Goal: Task Accomplishment & Management: Manage account settings

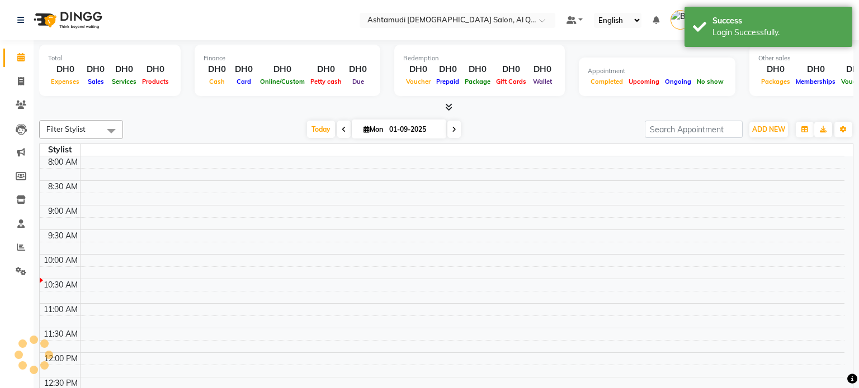
select select "en"
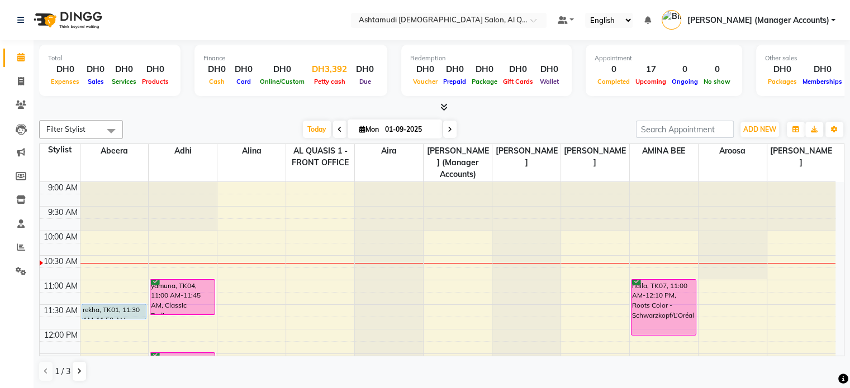
click at [319, 80] on span "Petty cash" at bounding box center [329, 82] width 37 height 8
select select "5905"
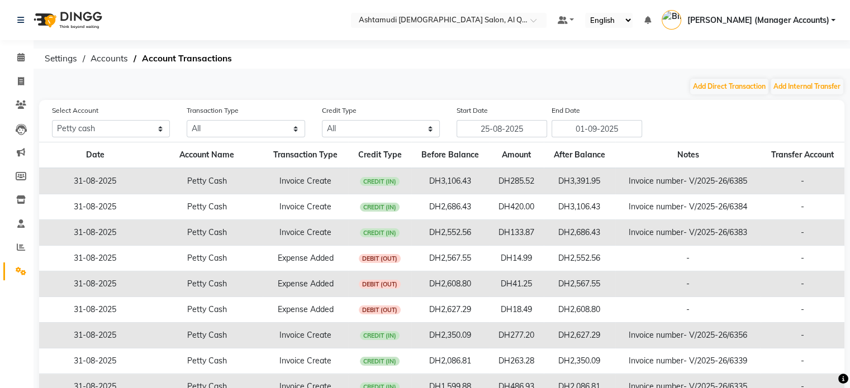
click at [458, 72] on div "Select Location × Ashtamudi [DEMOGRAPHIC_DATA] Salon, Al Qusais 1 Default Panel…" at bounding box center [425, 238] width 850 height 476
click at [484, 18] on input "text" at bounding box center [438, 21] width 162 height 11
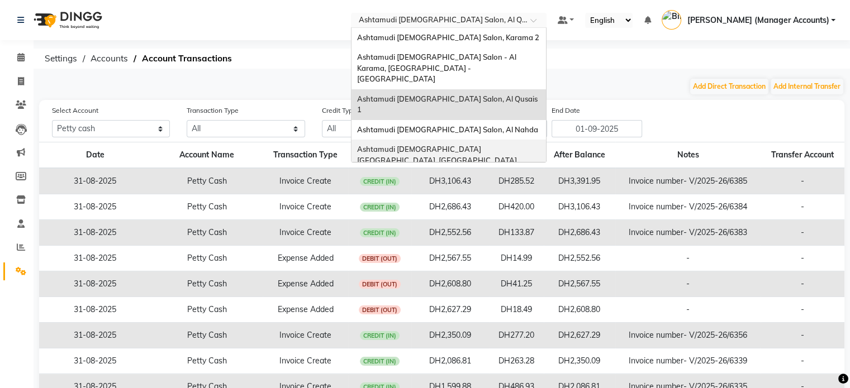
click at [517, 145] on span "Ashtamudi Ladies Salon Sahara Center, Dubai" at bounding box center [437, 155] width 160 height 20
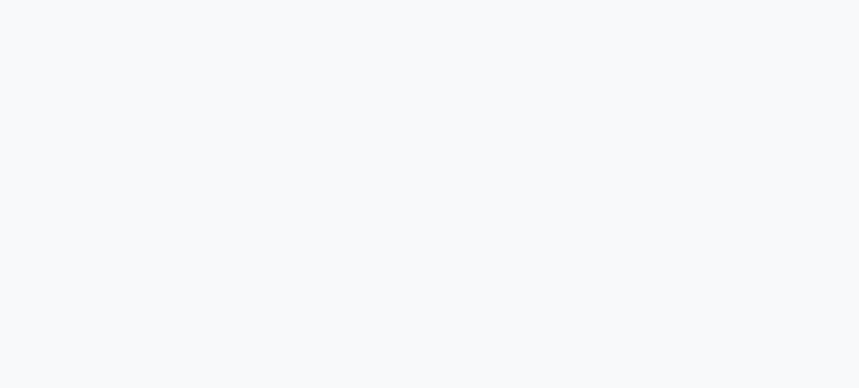
click at [364, 176] on div at bounding box center [429, 194] width 859 height 388
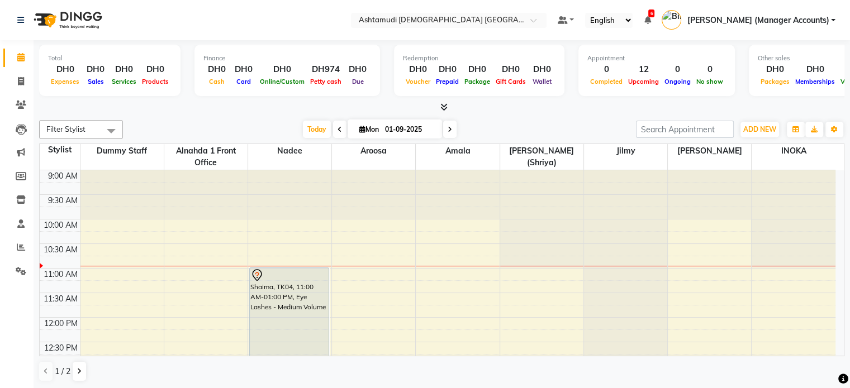
select select "en"
click at [322, 69] on div "DH974" at bounding box center [325, 69] width 37 height 13
select select "6330"
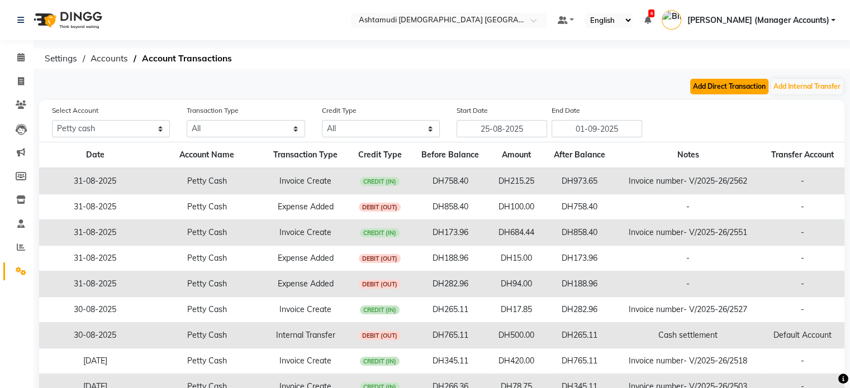
click at [766, 84] on button "Add Direct Transaction" at bounding box center [729, 87] width 78 height 16
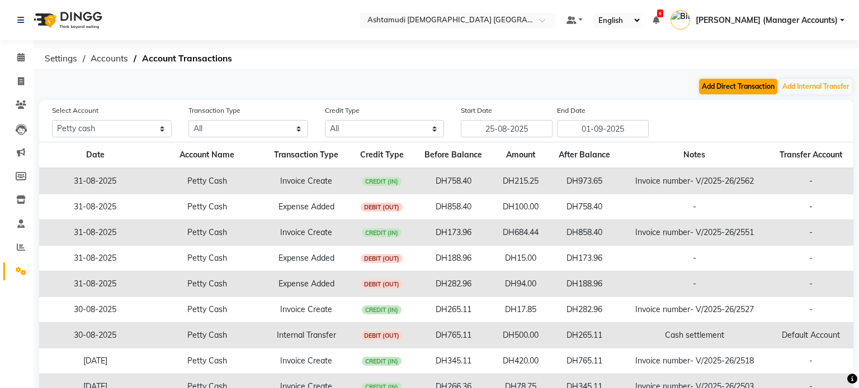
select select "direct"
select select "6330"
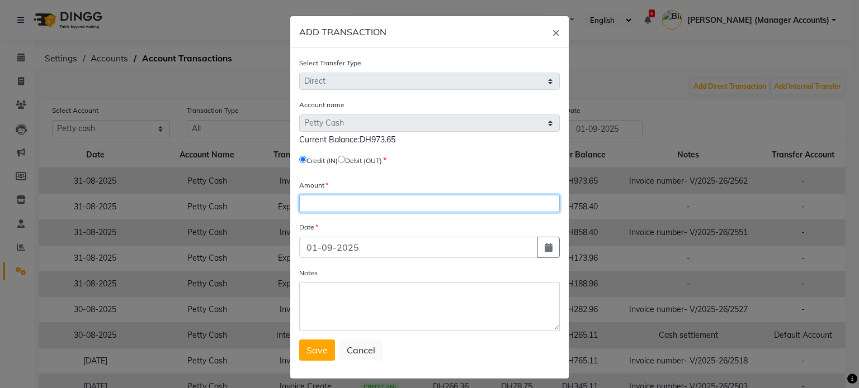
click at [339, 207] on input "number" at bounding box center [429, 203] width 260 height 17
type input "6"
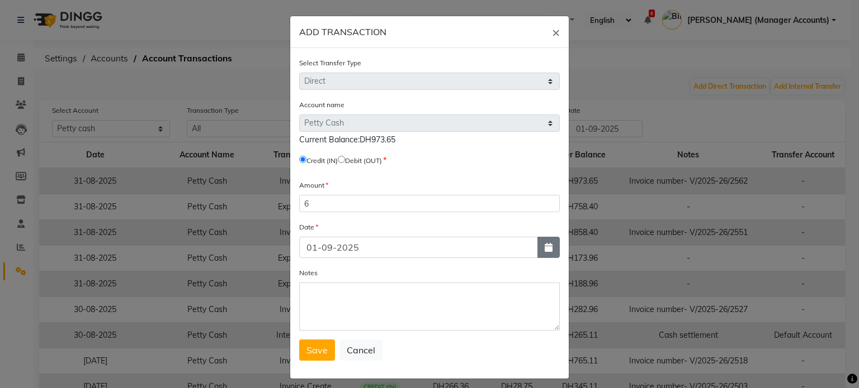
click at [547, 248] on icon "button" at bounding box center [548, 247] width 8 height 9
select select "9"
select select "2025"
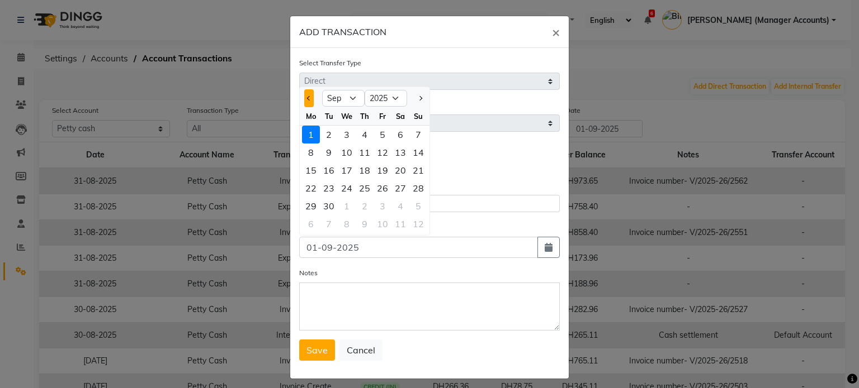
click at [307, 100] on button "Previous month" at bounding box center [309, 98] width 10 height 18
select select "8"
click at [414, 209] on div "31" at bounding box center [418, 206] width 18 height 18
type input "31-08-2025"
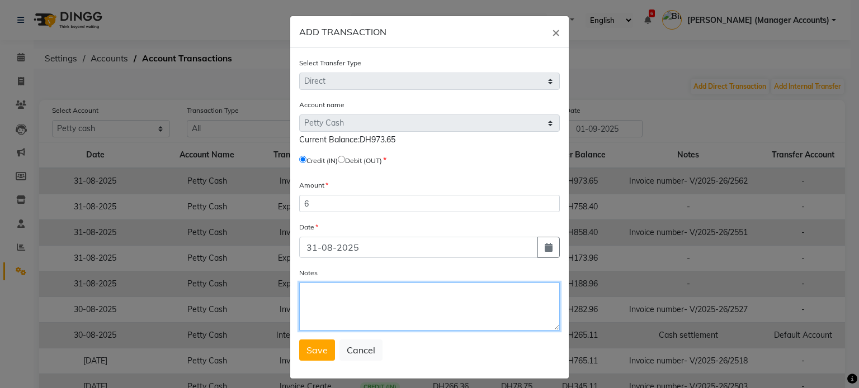
drag, startPoint x: 316, startPoint y: 297, endPoint x: 306, endPoint y: 281, distance: 19.1
click at [316, 297] on textarea "Notes" at bounding box center [429, 307] width 260 height 48
type textarea "Cash extra"
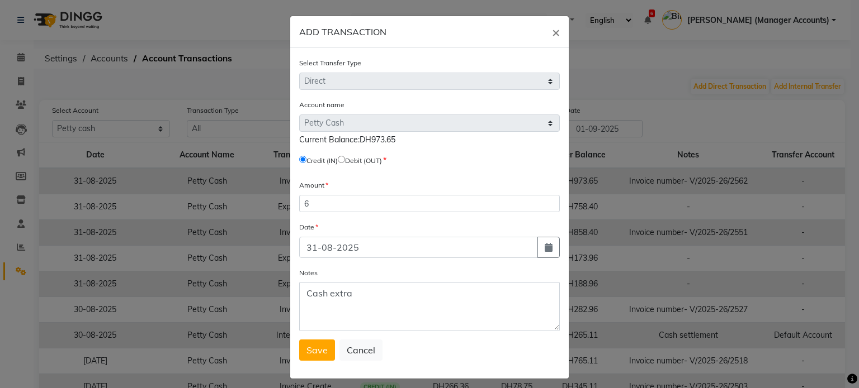
drag, startPoint x: 311, startPoint y: 349, endPoint x: 302, endPoint y: 340, distance: 12.3
click at [312, 349] on span "Save" at bounding box center [316, 350] width 21 height 11
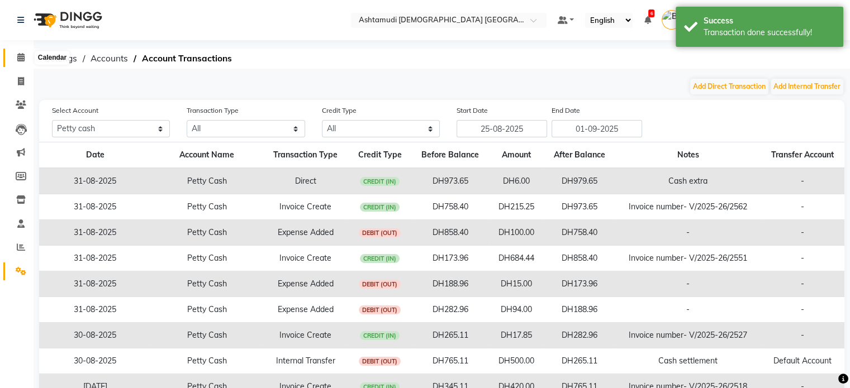
click at [22, 55] on icon at bounding box center [20, 57] width 7 height 8
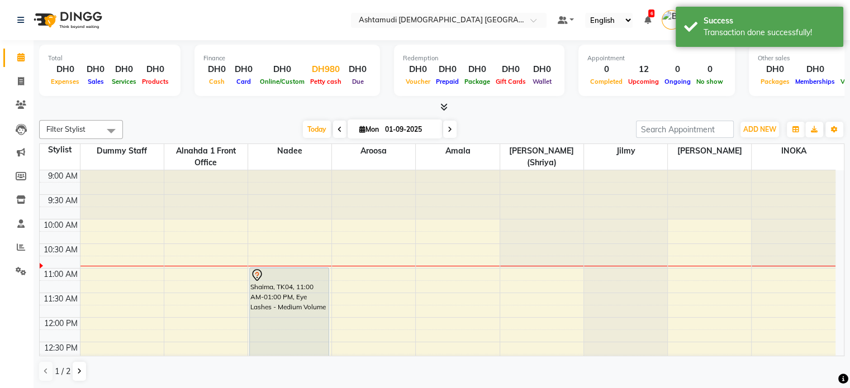
click at [324, 65] on div "DH980" at bounding box center [325, 69] width 37 height 13
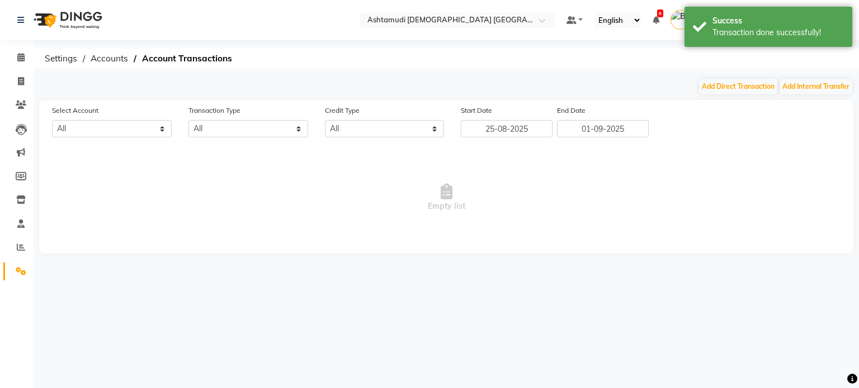
select select "6330"
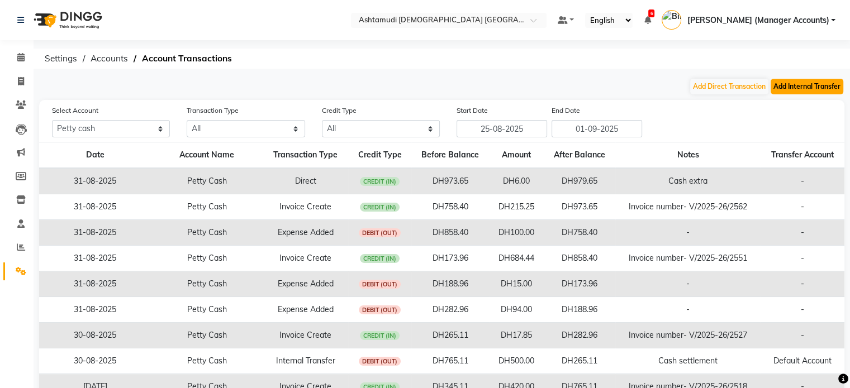
click at [788, 86] on button "Add Internal Transfer" at bounding box center [807, 87] width 73 height 16
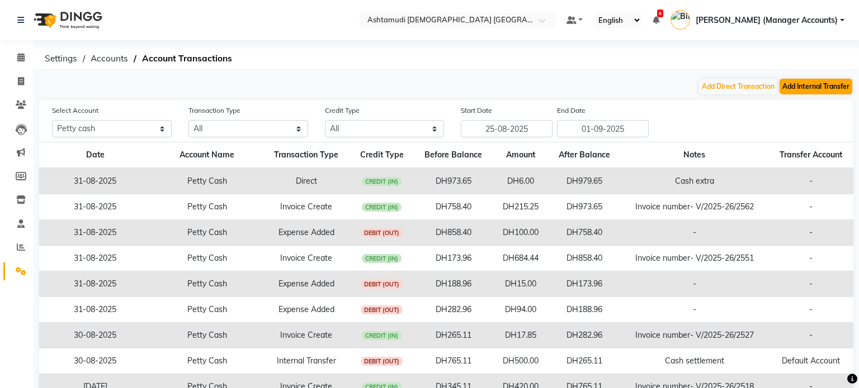
select select "internal transfer"
select select "6330"
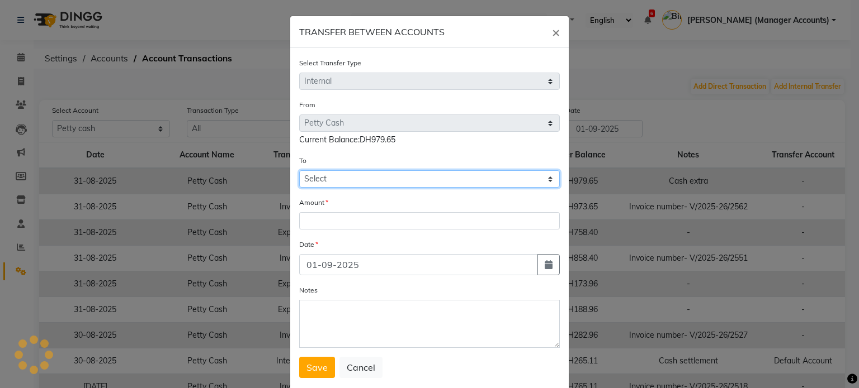
click at [326, 181] on select "Select Petty Cash Bank Account Default Account" at bounding box center [429, 178] width 260 height 17
select select "6401"
click at [299, 172] on select "Select Petty Cash Bank Account Default Account" at bounding box center [429, 178] width 260 height 17
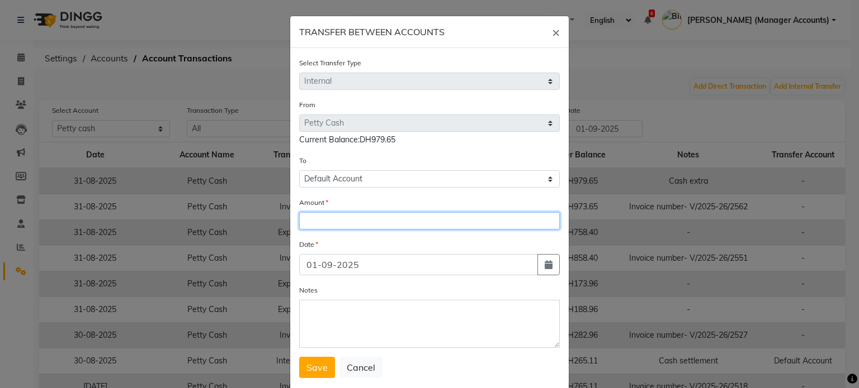
click at [306, 221] on input "number" at bounding box center [429, 220] width 260 height 17
type input "700"
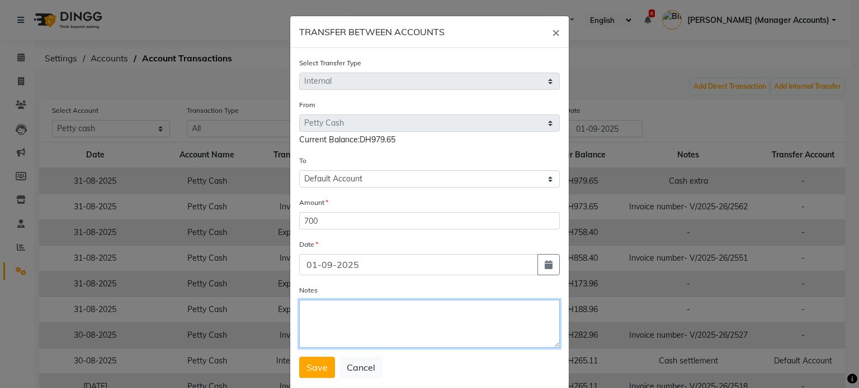
click at [326, 320] on textarea "Notes" at bounding box center [429, 324] width 260 height 48
type textarea "Cash settlement"
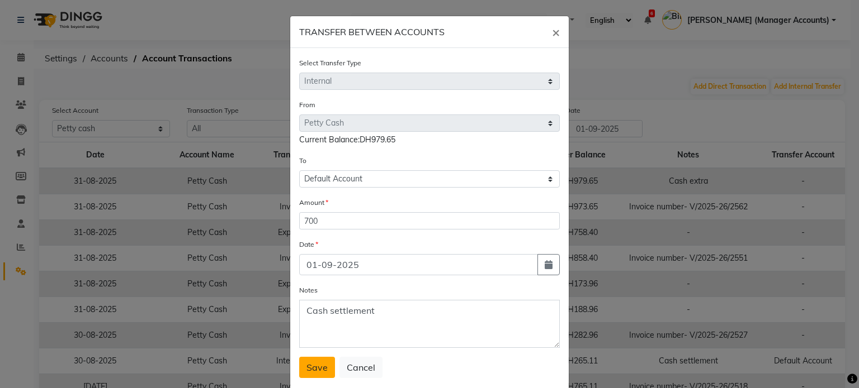
click at [328, 362] on button "Save" at bounding box center [317, 367] width 36 height 21
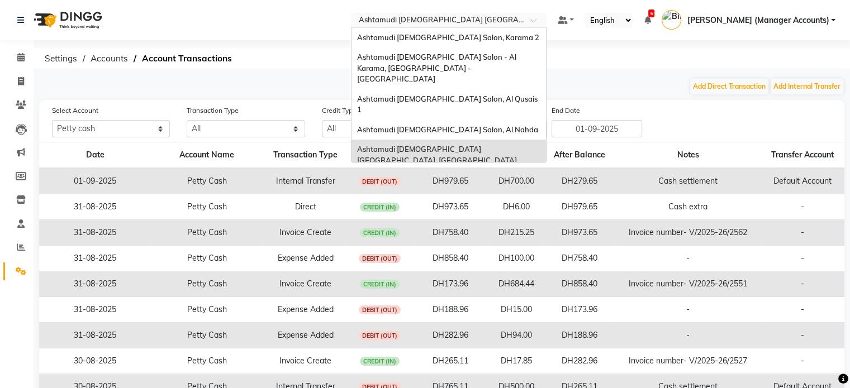
click at [501, 13] on div "Select Location × Ashtamudi Ladies Salon Sahara Center, Dubai" at bounding box center [449, 20] width 196 height 15
click at [505, 125] on span "Ashtamudi Ladies Salon, Al Nahda" at bounding box center [447, 129] width 181 height 9
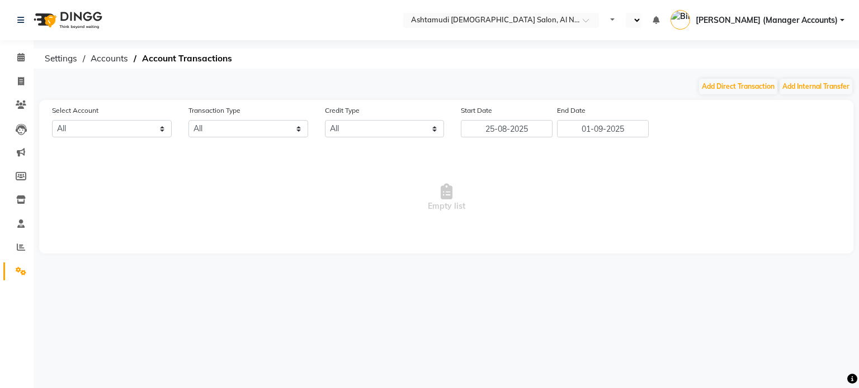
select select "en"
select select "6165"
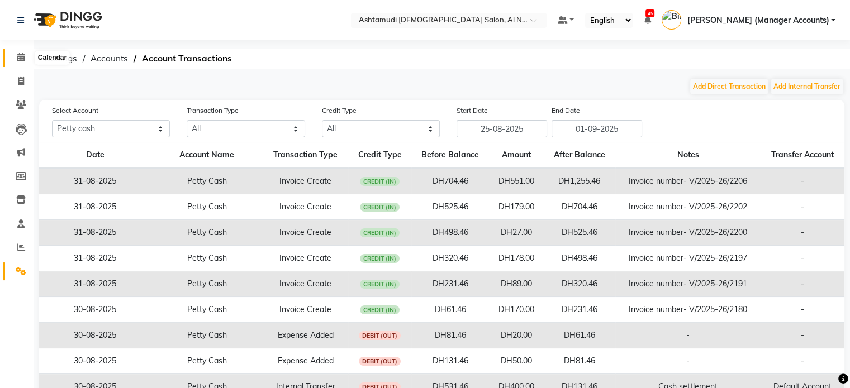
click at [16, 51] on span at bounding box center [21, 57] width 20 height 13
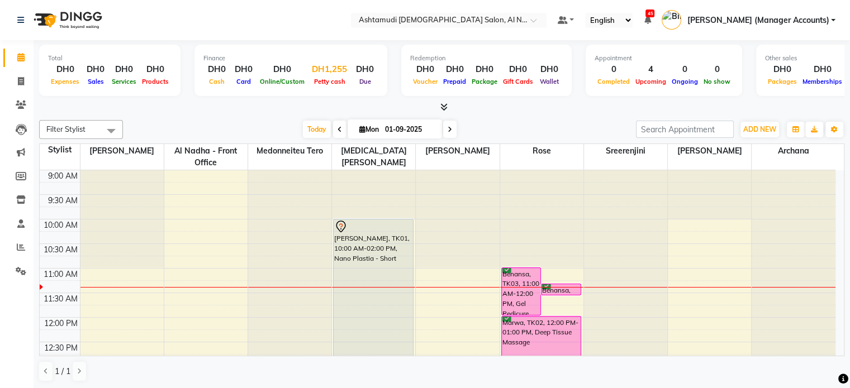
click at [323, 76] on div "Petty cash" at bounding box center [329, 81] width 44 height 12
click at [339, 81] on span "Petty cash" at bounding box center [329, 82] width 37 height 8
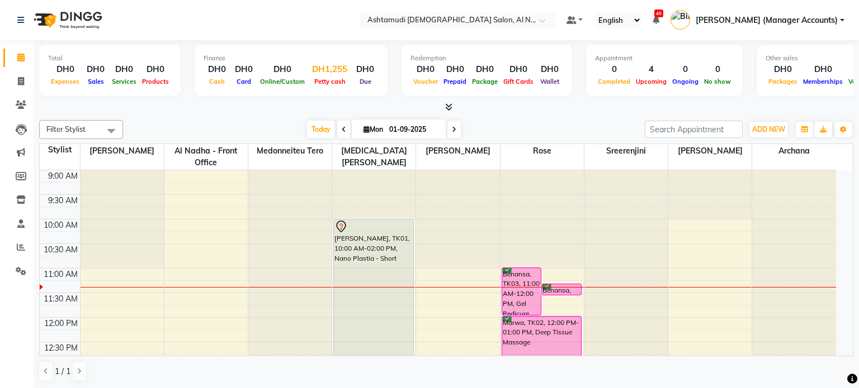
select select "6165"
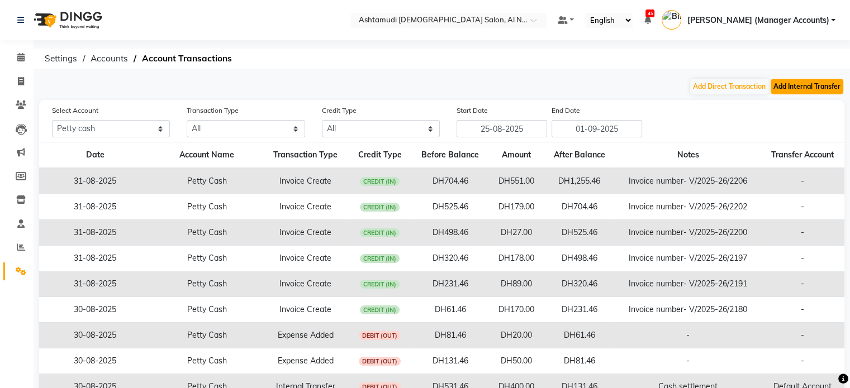
click at [805, 85] on button "Add Internal Transfer" at bounding box center [807, 87] width 73 height 16
select select "internal transfer"
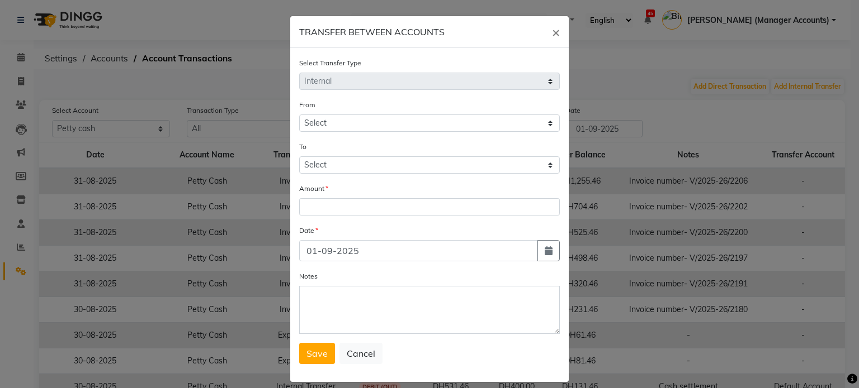
select select "6165"
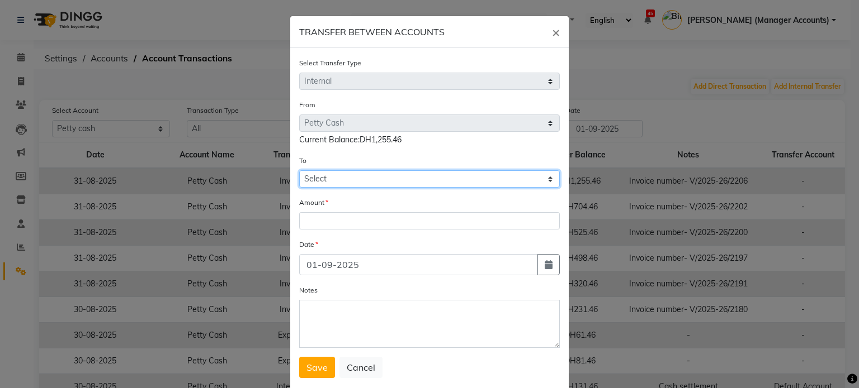
click at [321, 177] on select "Select Petty Cash Default Account Sir Maam" at bounding box center [429, 178] width 260 height 17
select select "6166"
click at [299, 172] on select "Select Petty Cash Default Account Sir Maam" at bounding box center [429, 178] width 260 height 17
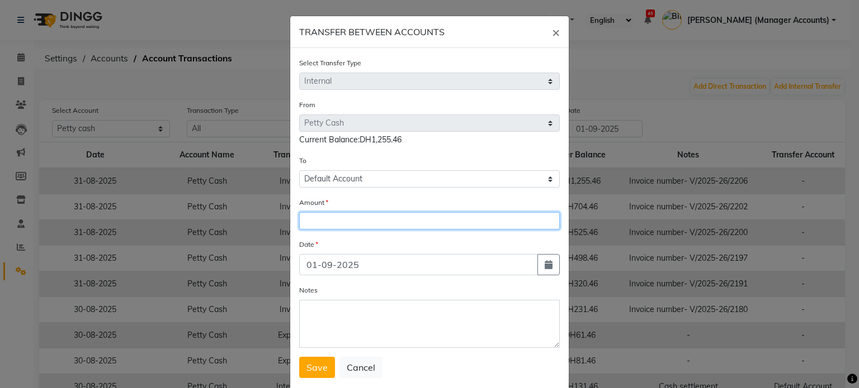
click at [310, 223] on input "number" at bounding box center [429, 220] width 260 height 17
type input "1100"
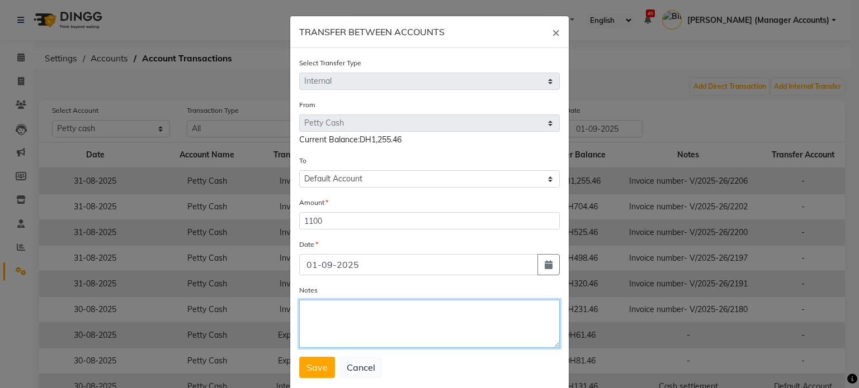
click at [347, 319] on textarea "Notes" at bounding box center [429, 324] width 260 height 48
type textarea "Cash settlement"
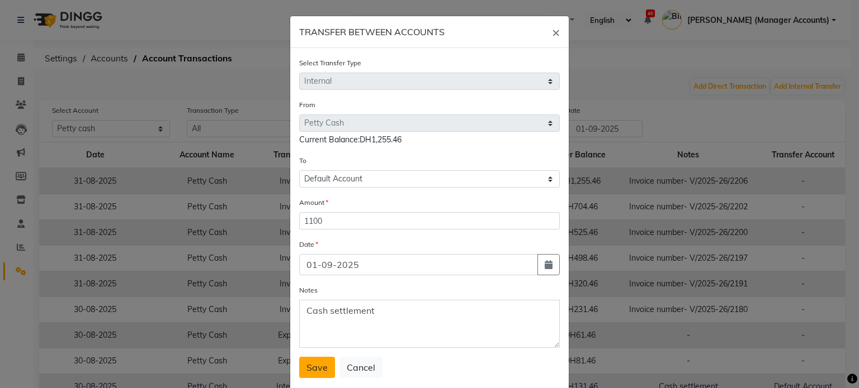
click at [306, 373] on span "Save" at bounding box center [316, 367] width 21 height 11
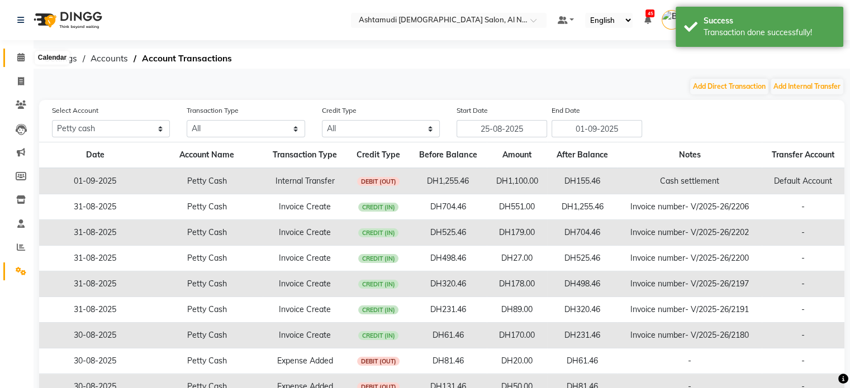
click at [18, 55] on icon at bounding box center [20, 57] width 7 height 8
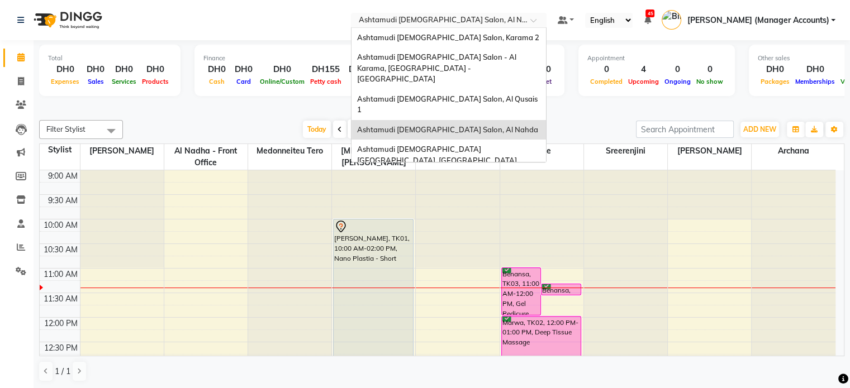
click at [504, 21] on input "text" at bounding box center [438, 21] width 162 height 11
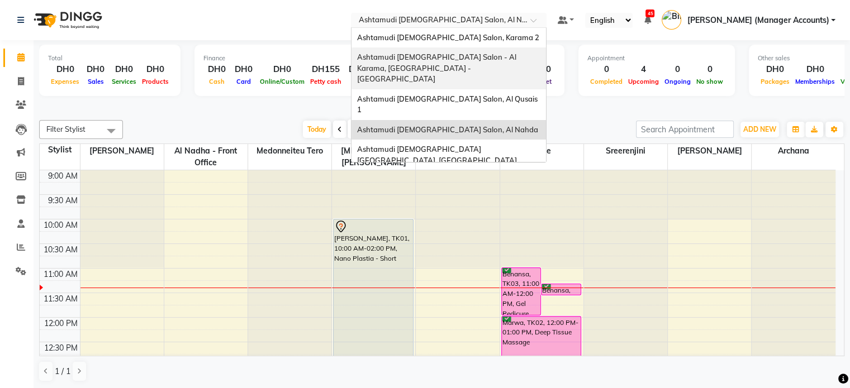
click at [505, 59] on span "Ashtamudi Ladies Salon - Al Karama, Burjuman -Dubai" at bounding box center [437, 68] width 161 height 31
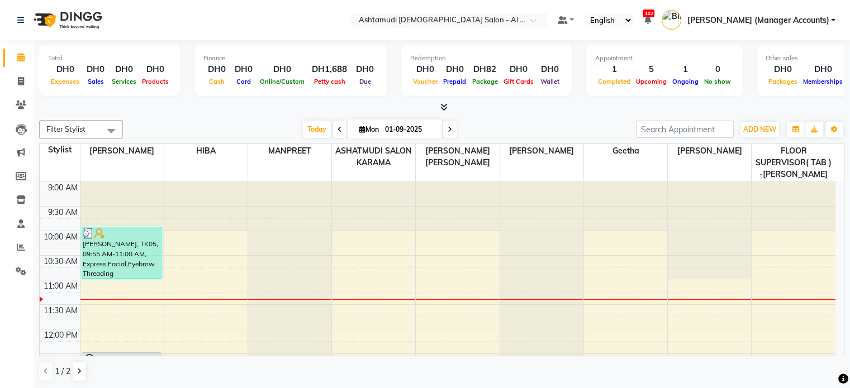
drag, startPoint x: 331, startPoint y: 75, endPoint x: 510, endPoint y: 87, distance: 178.7
click at [332, 75] on div "Petty cash" at bounding box center [329, 81] width 44 height 12
drag, startPoint x: 338, startPoint y: 71, endPoint x: 390, endPoint y: 72, distance: 51.4
click at [339, 70] on div "DH1,688" at bounding box center [329, 69] width 44 height 13
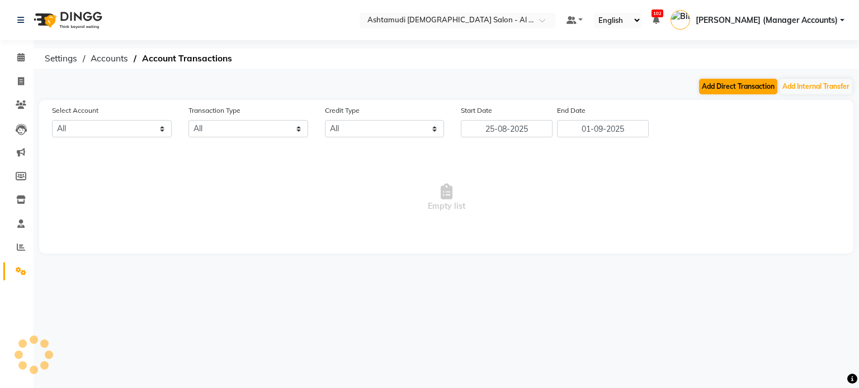
select select "5681"
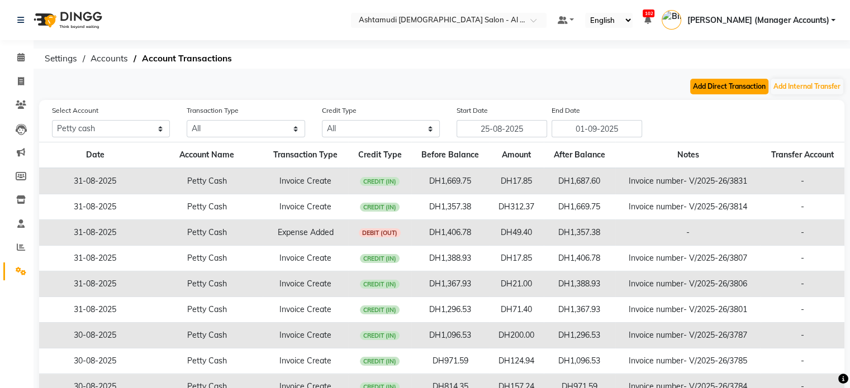
click at [733, 87] on button "Add Direct Transaction" at bounding box center [729, 87] width 78 height 16
select select "direct"
select select "5681"
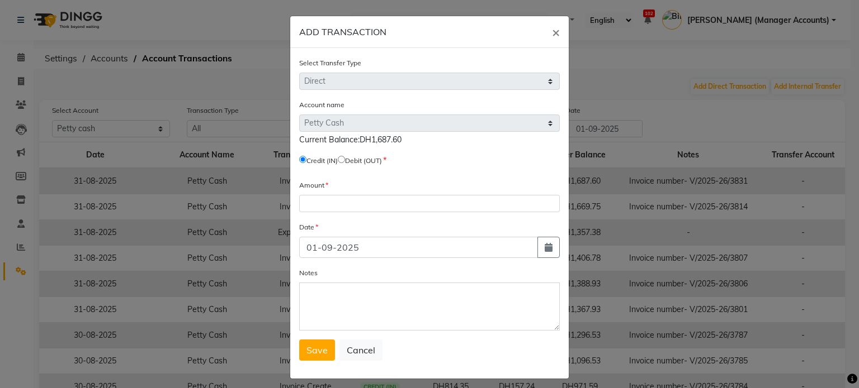
click at [343, 162] on input "radio" at bounding box center [341, 159] width 7 height 7
radio input "true"
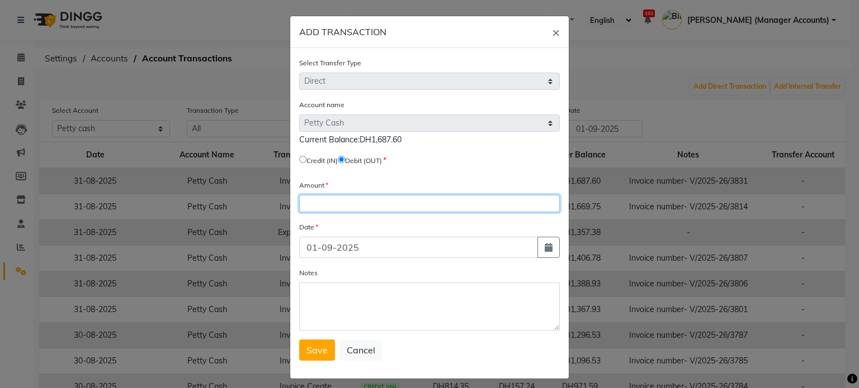
click at [312, 207] on input "number" at bounding box center [429, 203] width 260 height 17
type input "1"
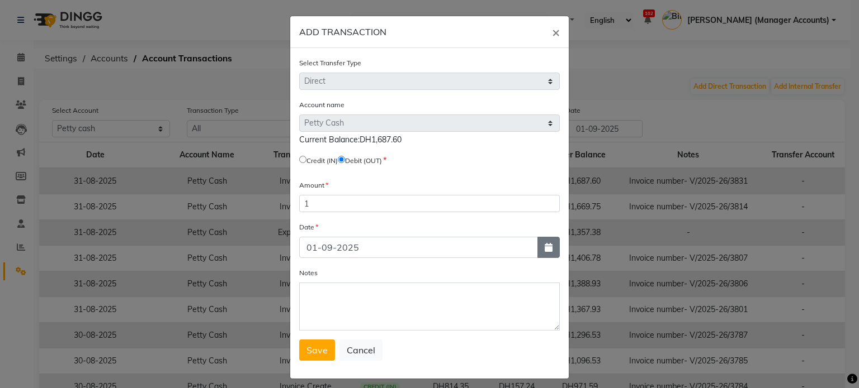
click at [549, 255] on button "button" at bounding box center [548, 247] width 22 height 21
select select "9"
select select "2025"
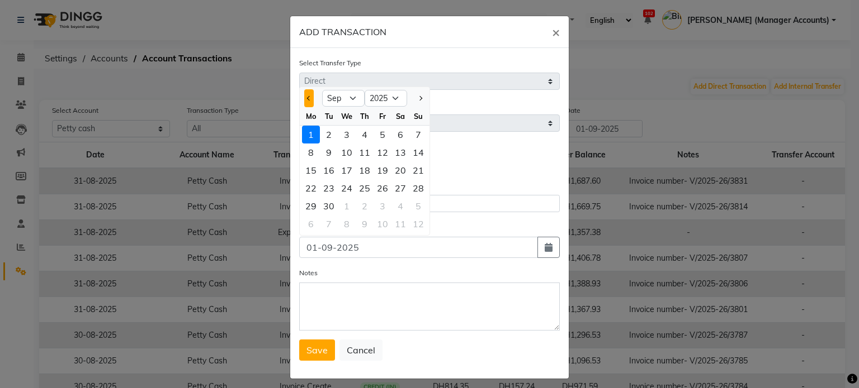
click at [307, 101] on span "Previous month" at bounding box center [309, 98] width 4 height 4
select select "8"
click at [414, 210] on div "31" at bounding box center [418, 206] width 18 height 18
type input "31-08-2025"
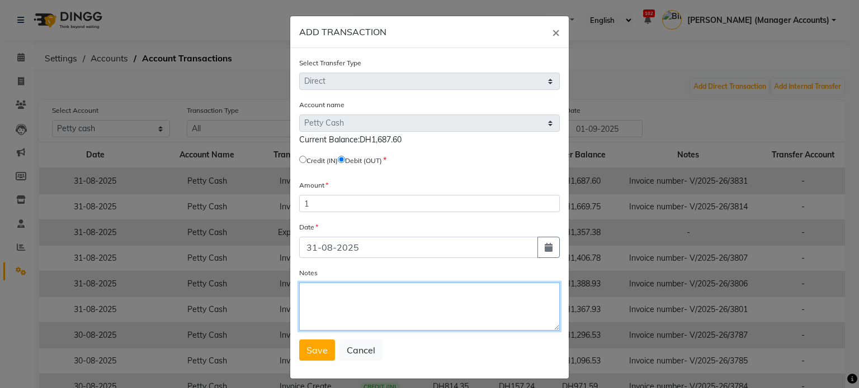
click at [321, 307] on textarea "Notes" at bounding box center [429, 307] width 260 height 48
type textarea "Cash short"
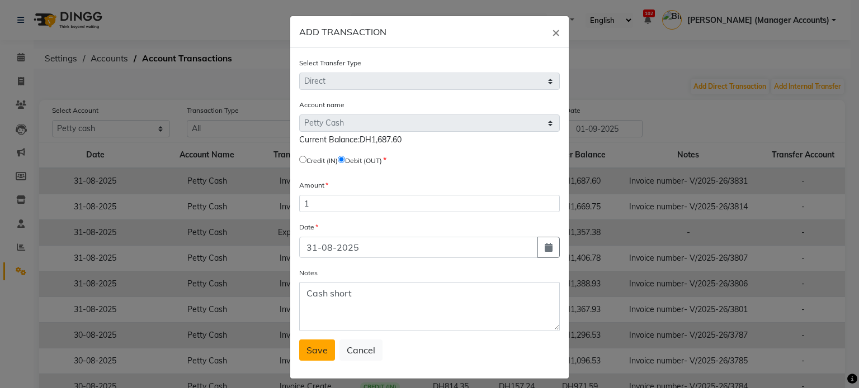
click at [307, 349] on span "Save" at bounding box center [316, 350] width 21 height 11
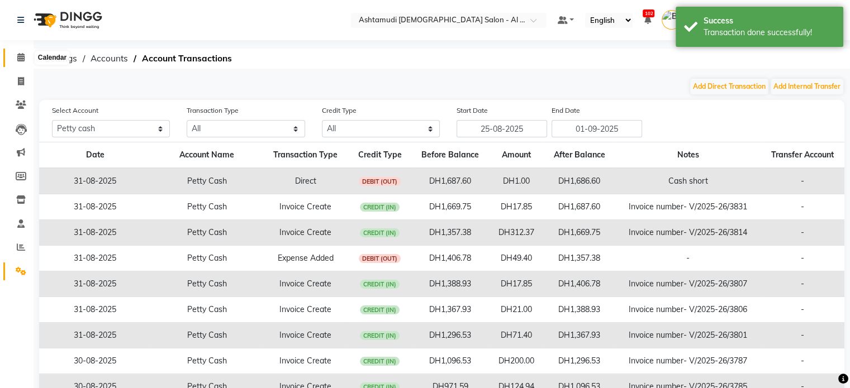
click at [23, 55] on icon at bounding box center [20, 57] width 7 height 8
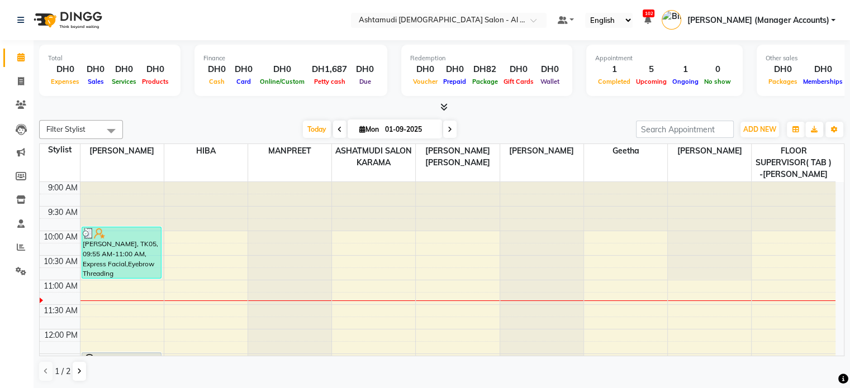
drag, startPoint x: 325, startPoint y: 68, endPoint x: 448, endPoint y: 71, distance: 122.5
click at [325, 67] on div "DH1,687" at bounding box center [329, 69] width 44 height 13
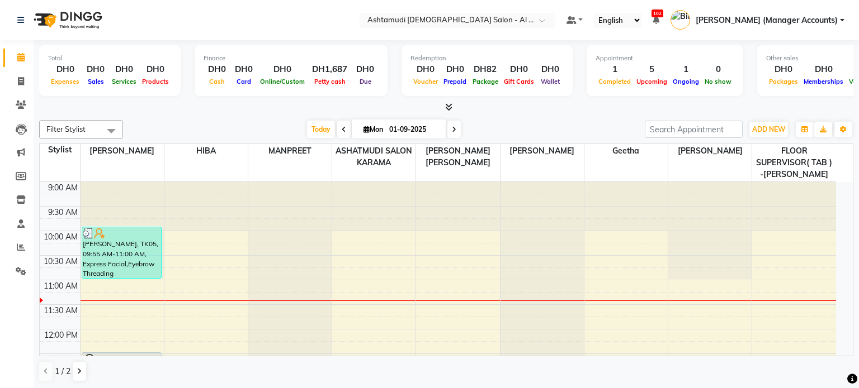
select select "5681"
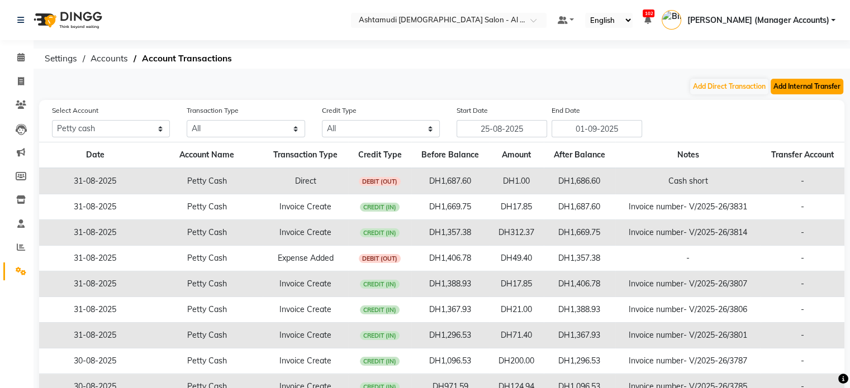
click at [809, 83] on button "Add Internal Transfer" at bounding box center [807, 87] width 73 height 16
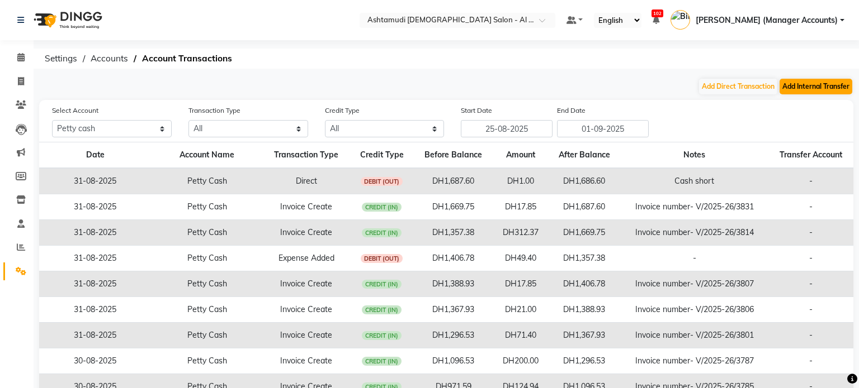
select select "internal transfer"
select select "5681"
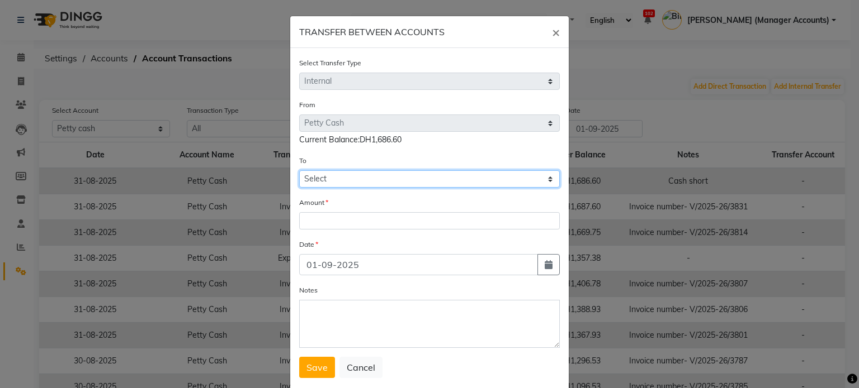
drag, startPoint x: 358, startPoint y: 176, endPoint x: 352, endPoint y: 186, distance: 11.0
click at [358, 176] on select "Select Petty Cash Default Account Sir Maam" at bounding box center [429, 178] width 260 height 17
select select "5682"
click at [299, 172] on select "Select Petty Cash Default Account Sir Maam" at bounding box center [429, 178] width 260 height 17
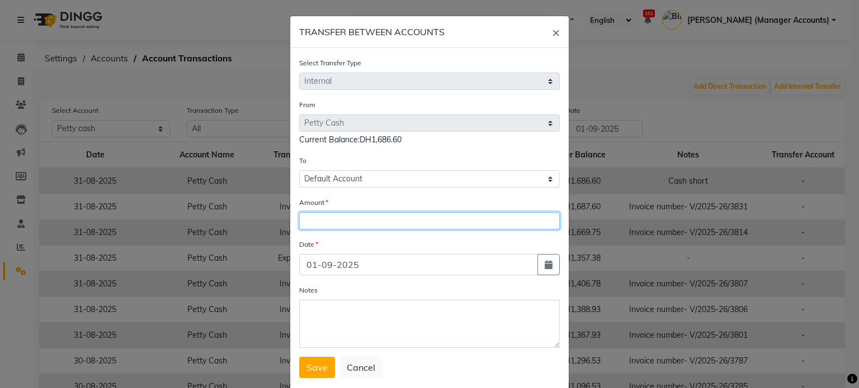
click at [335, 229] on input "number" at bounding box center [429, 220] width 260 height 17
type input "1500"
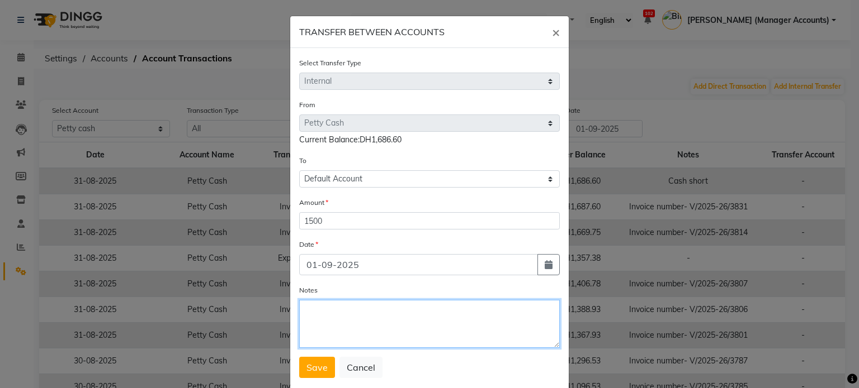
click at [364, 318] on textarea "Notes" at bounding box center [429, 324] width 260 height 48
click at [314, 311] on textarea "CAsh settlement" at bounding box center [429, 324] width 260 height 48
type textarea "Cash settlement"
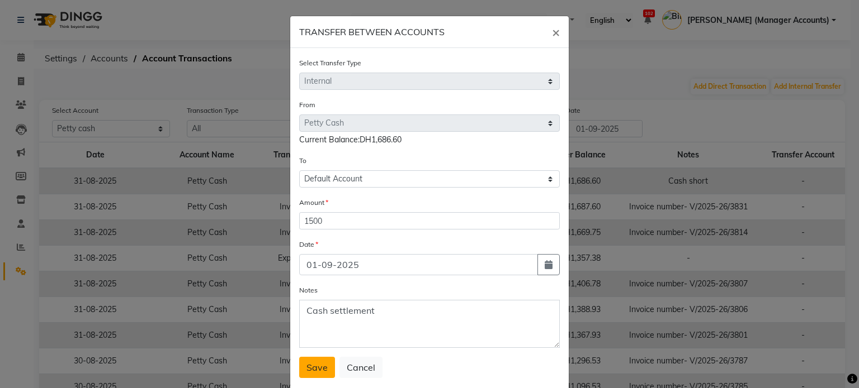
click at [321, 370] on span "Save" at bounding box center [316, 367] width 21 height 11
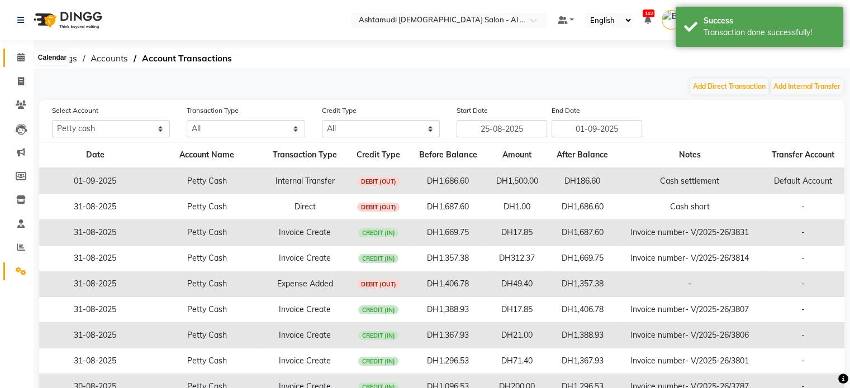
drag, startPoint x: 20, startPoint y: 51, endPoint x: 29, endPoint y: 55, distance: 9.0
click at [20, 51] on span at bounding box center [21, 57] width 20 height 13
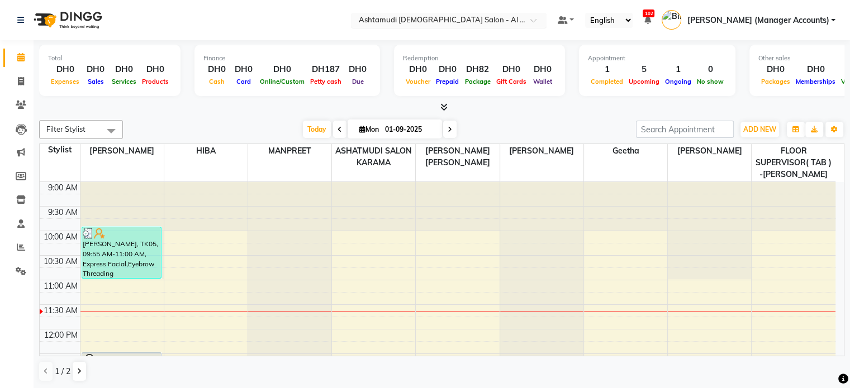
click at [519, 16] on input "text" at bounding box center [438, 21] width 162 height 11
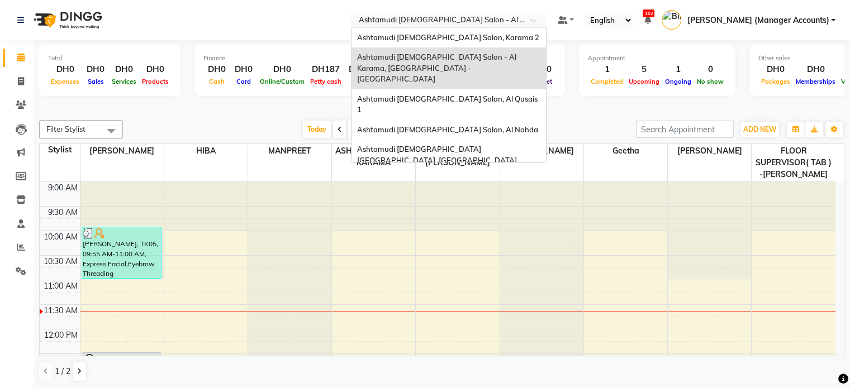
click at [520, 176] on span "Ashtamudi [DEMOGRAPHIC_DATA] Salon (Classic Touch ) – Al Warqa, Al Warqa" at bounding box center [444, 186] width 174 height 20
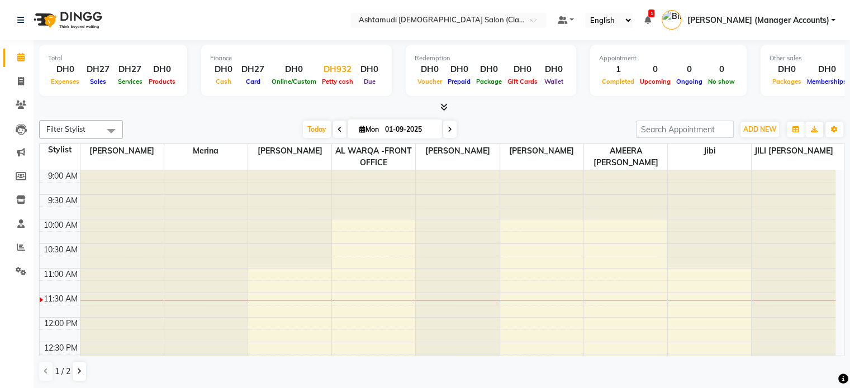
click at [337, 74] on div "DH932" at bounding box center [337, 69] width 37 height 13
select select "7329"
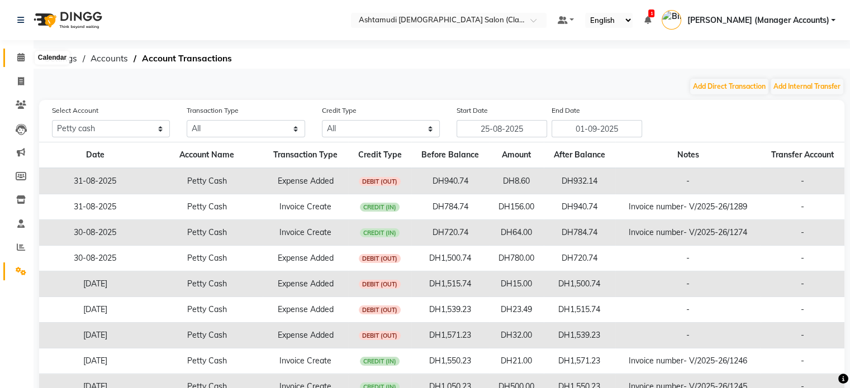
click at [21, 54] on icon at bounding box center [20, 57] width 7 height 8
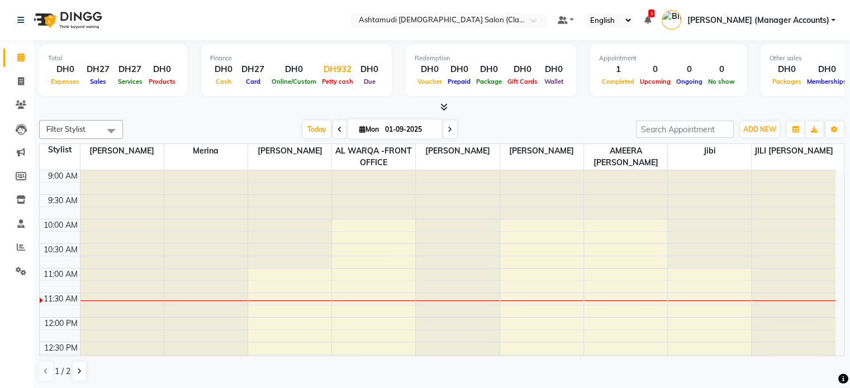
click at [343, 74] on div "DH932" at bounding box center [337, 69] width 37 height 13
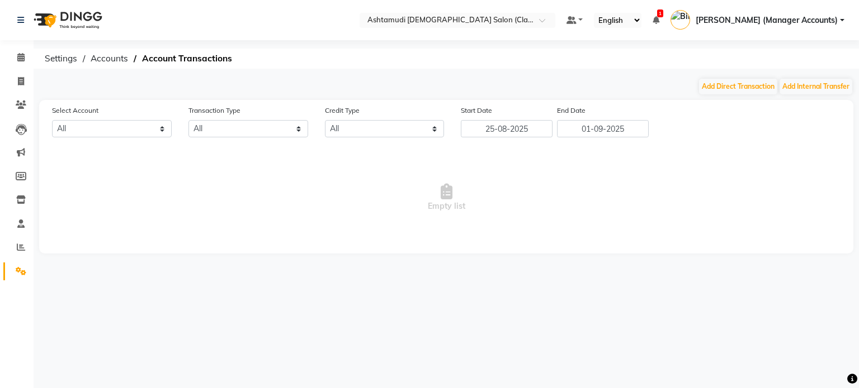
select select "7329"
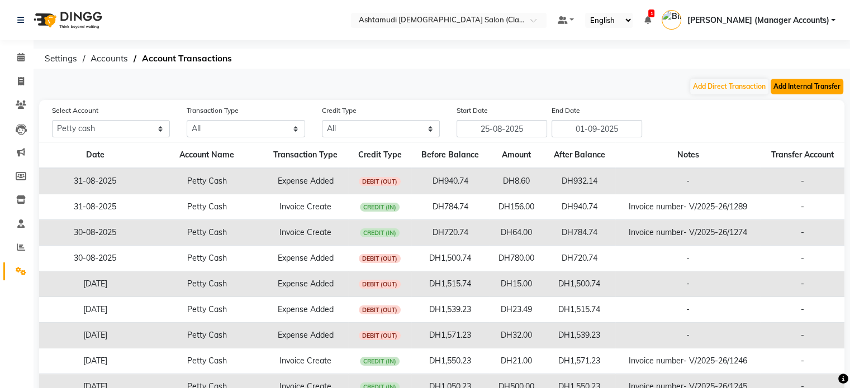
click at [815, 86] on button "Add Internal Transfer" at bounding box center [807, 87] width 73 height 16
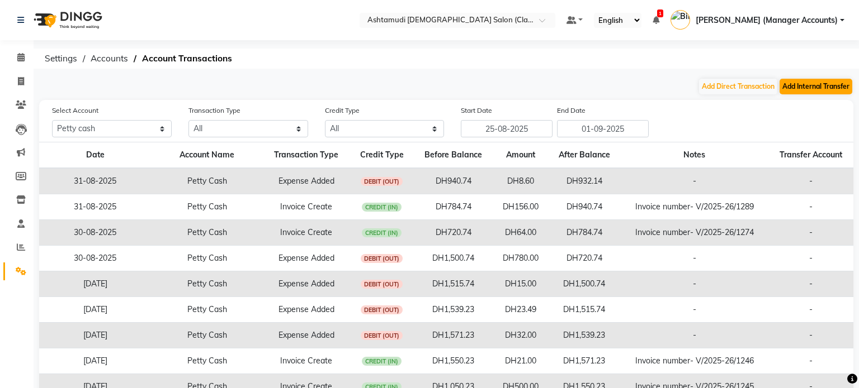
select select "internal transfer"
select select "7329"
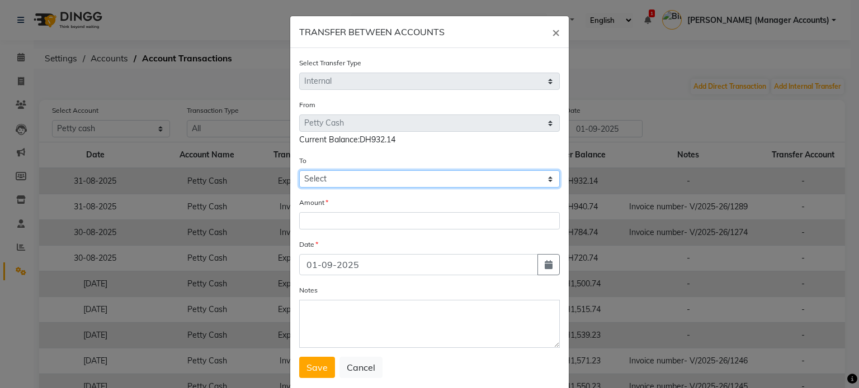
click at [354, 177] on select "Select [PERSON_NAME] Cash Default Account" at bounding box center [429, 178] width 260 height 17
select select "7330"
click at [299, 172] on select "Select [PERSON_NAME] Cash Default Account" at bounding box center [429, 178] width 260 height 17
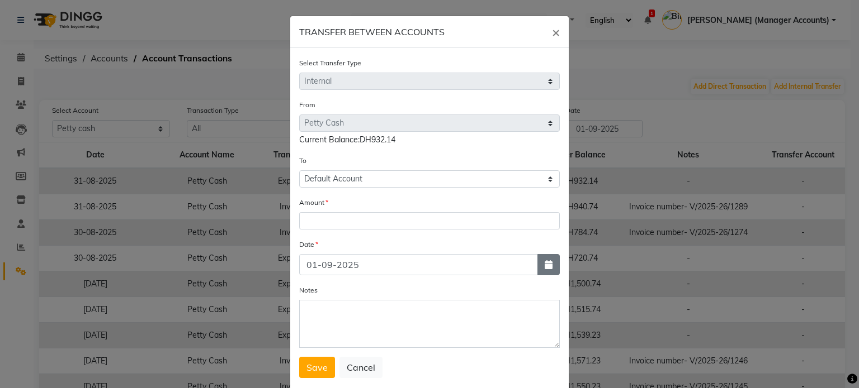
click at [537, 268] on button "button" at bounding box center [548, 264] width 22 height 21
select select "9"
select select "2025"
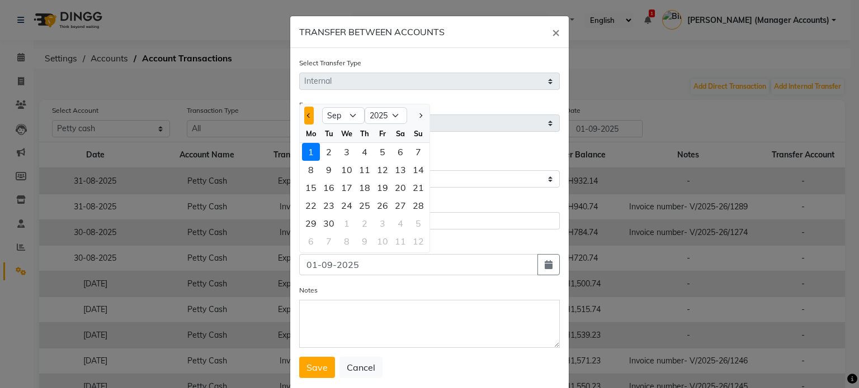
click at [306, 115] on button "Previous month" at bounding box center [309, 116] width 10 height 18
select select "8"
click at [394, 223] on div "30" at bounding box center [400, 224] width 18 height 18
type input "30-08-2025"
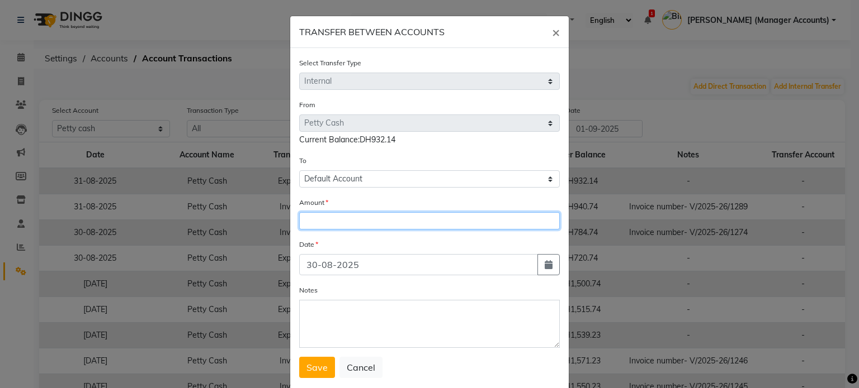
click at [322, 219] on input "number" at bounding box center [429, 220] width 260 height 17
type input "600"
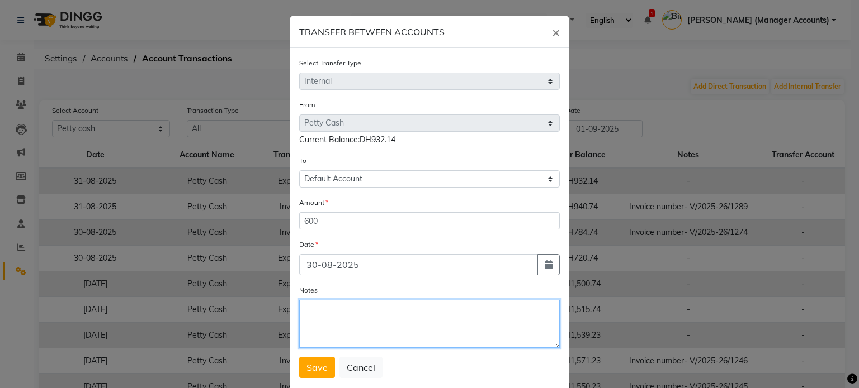
click at [321, 312] on textarea "Notes" at bounding box center [429, 324] width 260 height 48
type textarea "Cash Settlement"
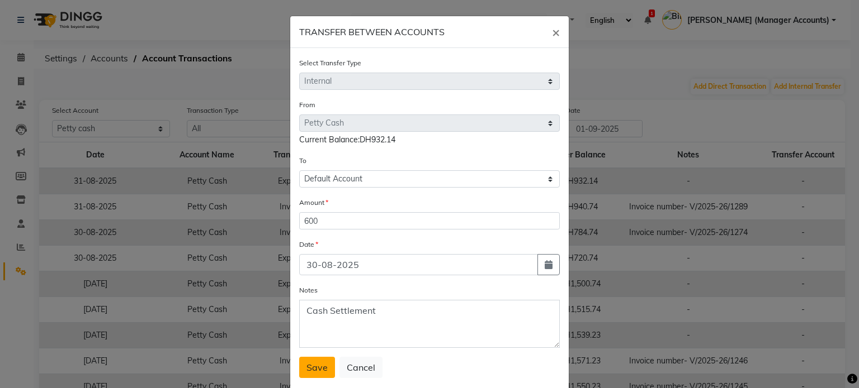
click at [307, 373] on span "Save" at bounding box center [316, 367] width 21 height 11
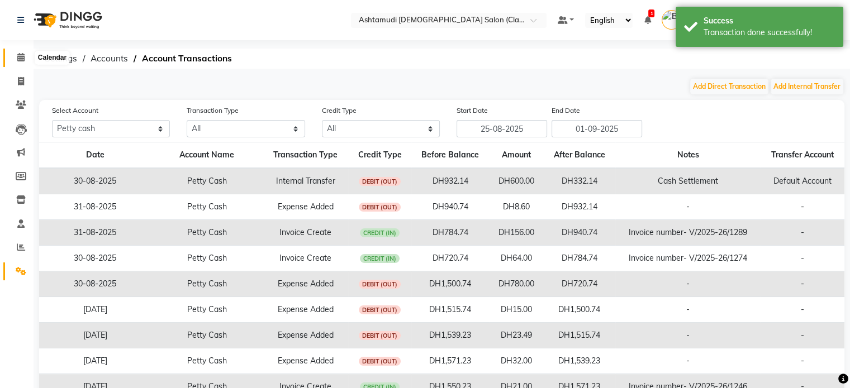
click at [20, 59] on icon at bounding box center [20, 57] width 7 height 8
